Goal: Transaction & Acquisition: Purchase product/service

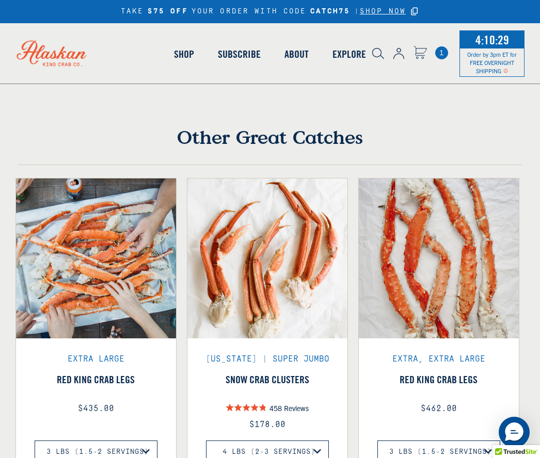
click at [232, 30] on button "Size" at bounding box center [224, 20] width 53 height 20
select select "40868786143311"
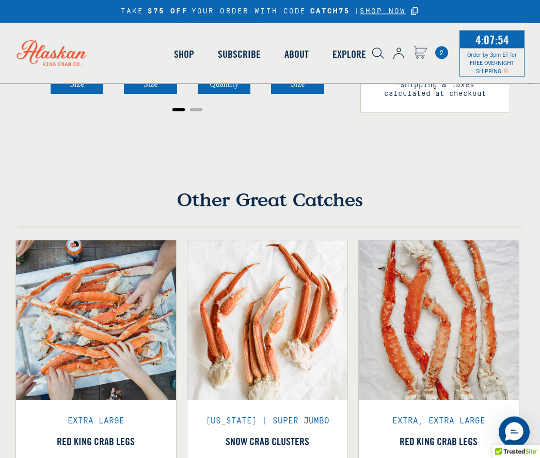
scroll to position [398, 0]
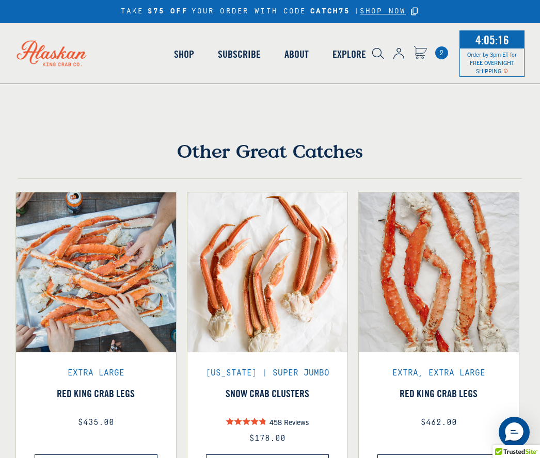
scroll to position [444, 0]
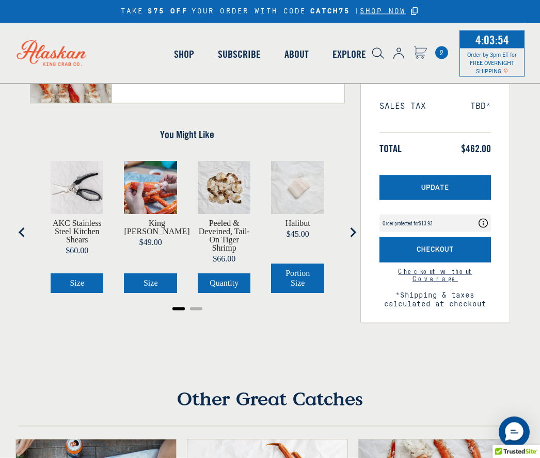
scroll to position [207, 0]
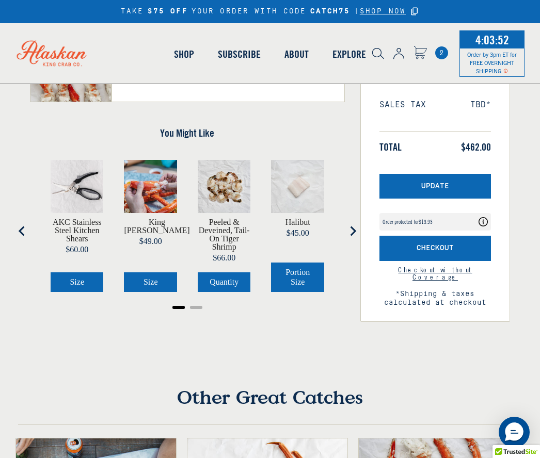
click at [301, 286] on span "Portion Size" at bounding box center [298, 277] width 24 height 18
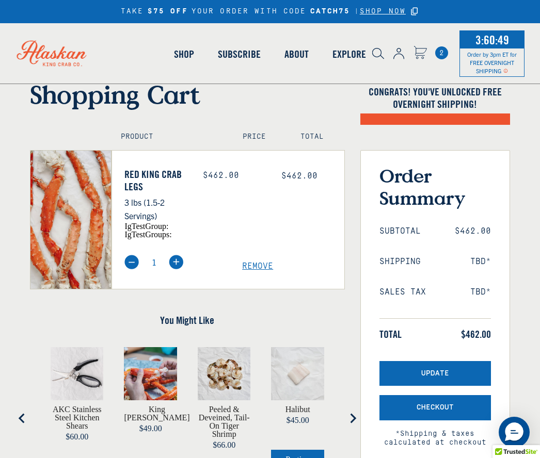
scroll to position [37, 0]
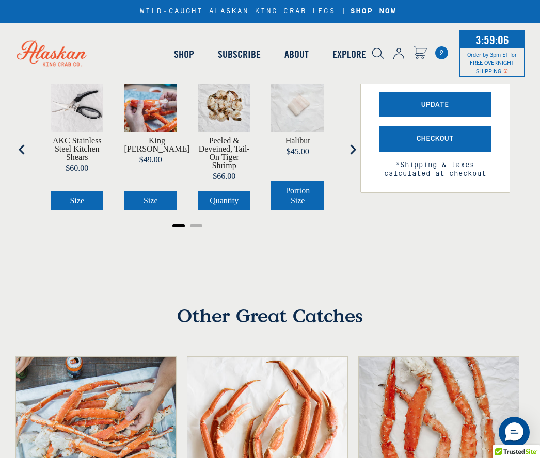
scroll to position [286, 0]
